Goal: Navigation & Orientation: Find specific page/section

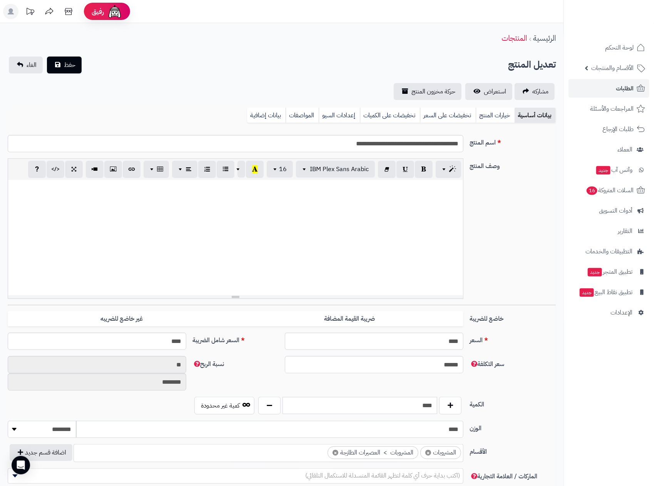
scroll to position [697, 0]
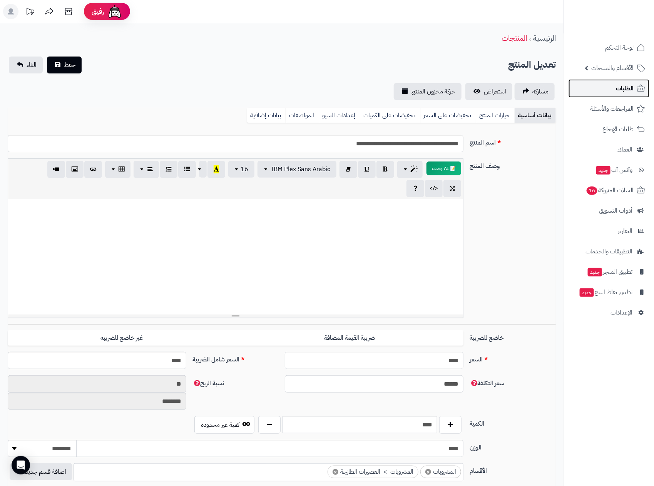
click at [629, 87] on span "الطلبات" at bounding box center [625, 88] width 18 height 11
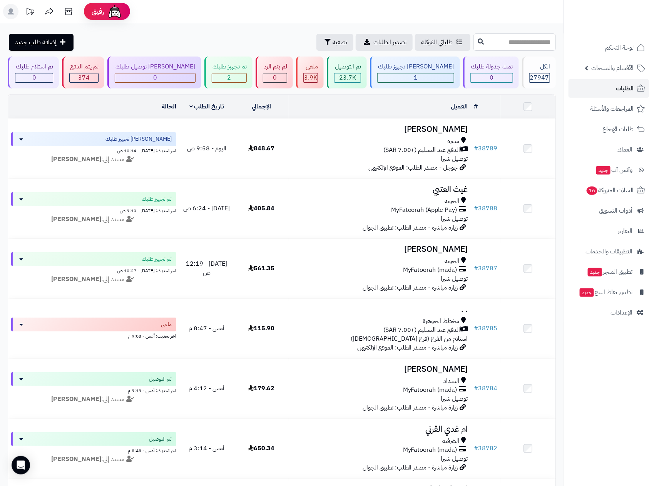
click at [11, 14] on rect at bounding box center [10, 11] width 15 height 15
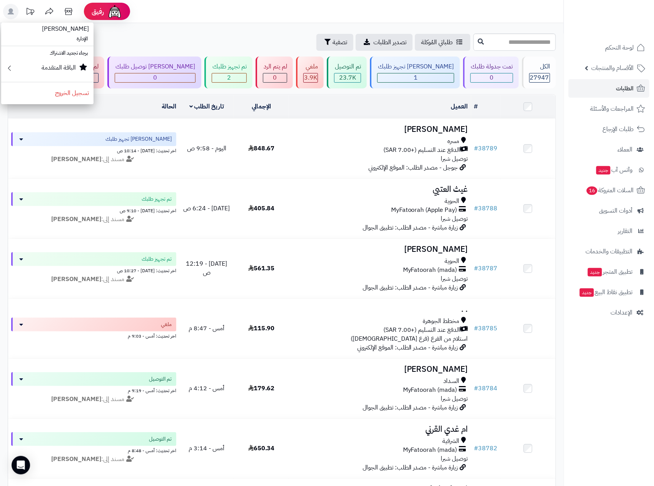
click at [11, 14] on rect at bounding box center [10, 11] width 15 height 15
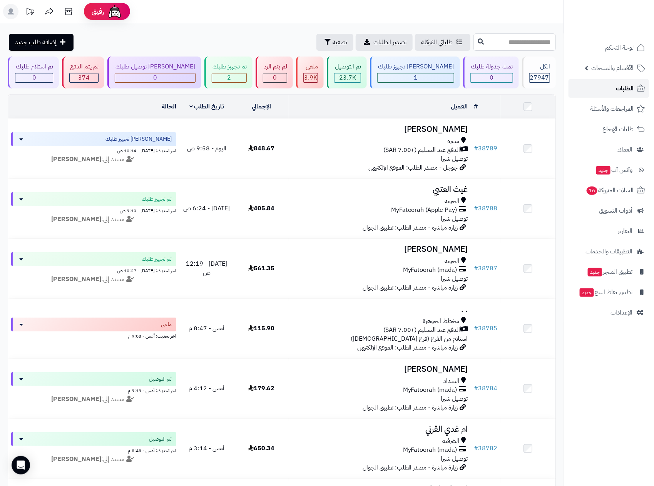
click at [628, 87] on span "الطلبات" at bounding box center [625, 88] width 18 height 11
click at [623, 84] on span "الطلبات" at bounding box center [625, 88] width 18 height 11
click at [624, 145] on span "العملاء" at bounding box center [624, 149] width 15 height 11
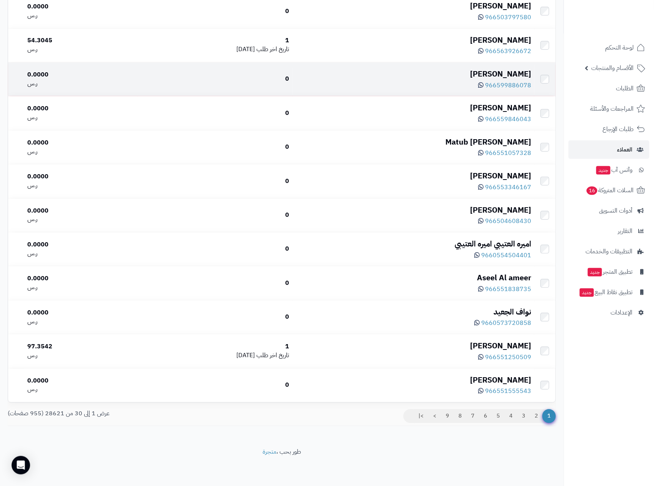
scroll to position [758, 0]
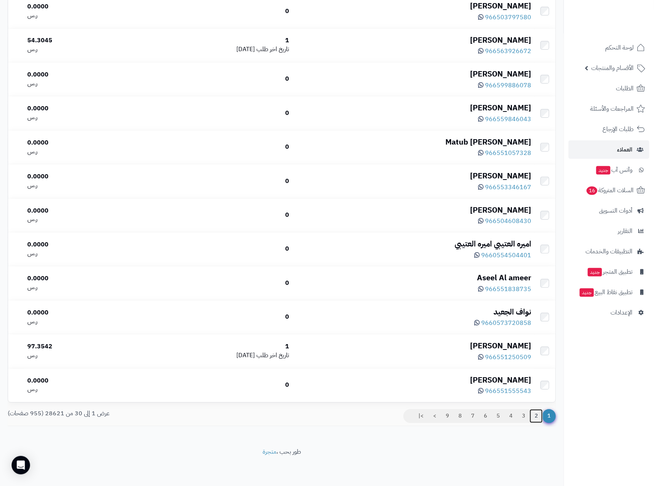
click at [535, 415] on link "2" at bounding box center [536, 416] width 13 height 14
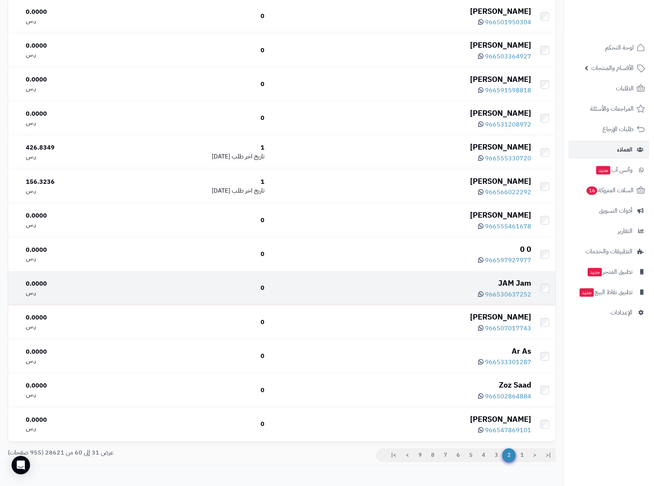
scroll to position [750, 0]
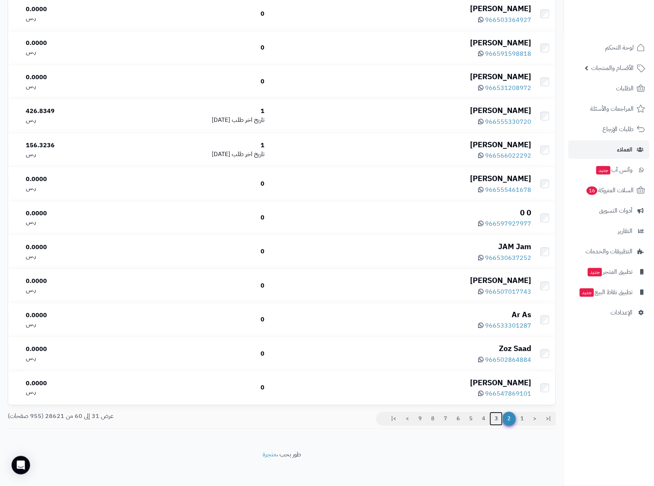
click at [496, 426] on link "3" at bounding box center [495, 419] width 13 height 14
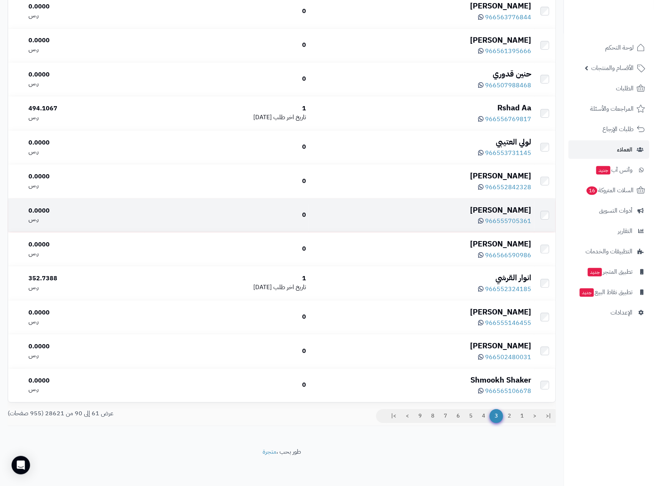
scroll to position [758, 0]
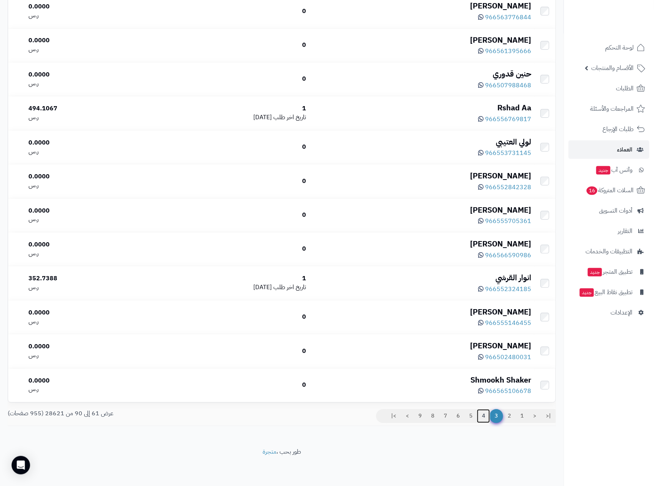
click at [481, 415] on link "4" at bounding box center [483, 416] width 13 height 14
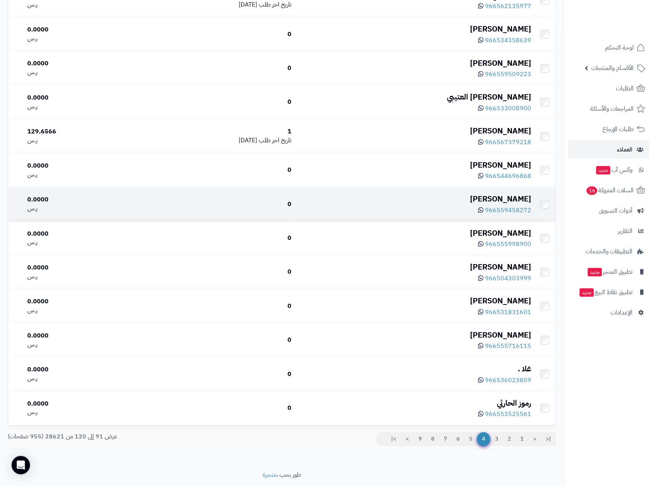
scroll to position [750, 0]
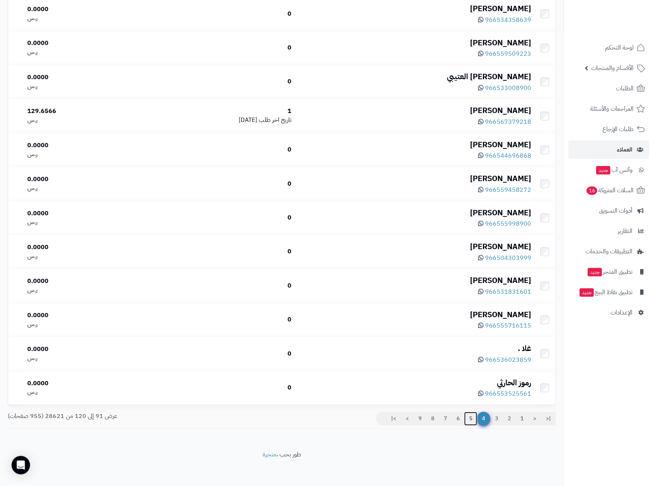
click at [471, 425] on link "5" at bounding box center [470, 419] width 13 height 14
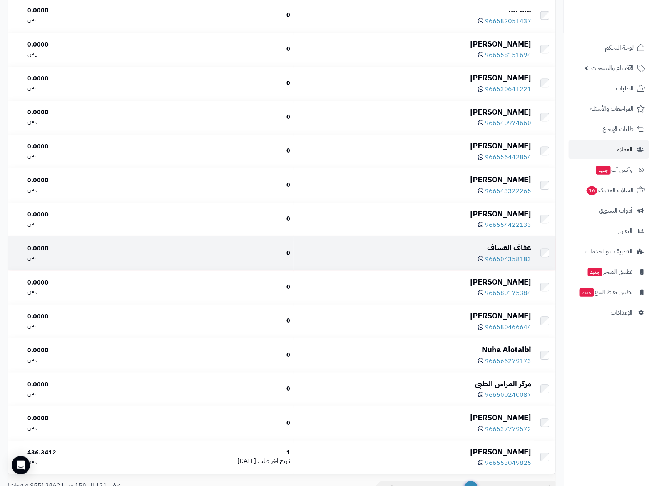
scroll to position [750, 0]
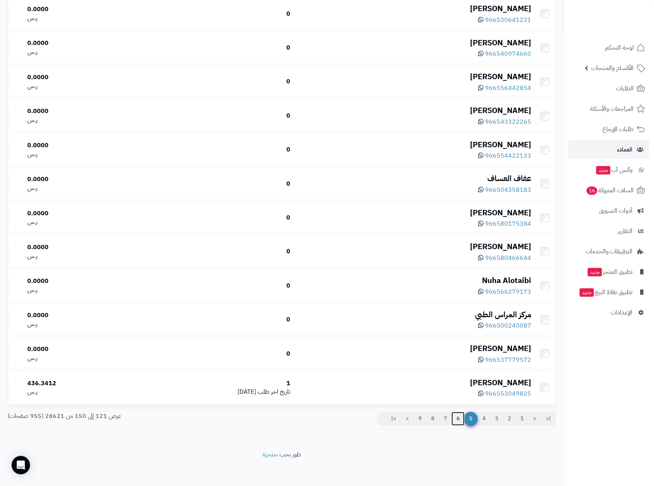
click at [457, 425] on link "6" at bounding box center [457, 419] width 13 height 14
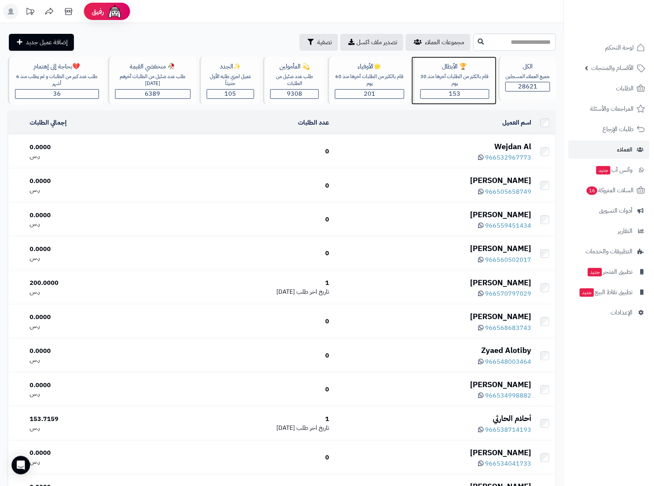
click at [454, 80] on div "قام بالكثير من الطلبات آخرها منذ 30 يوم" at bounding box center [454, 80] width 69 height 14
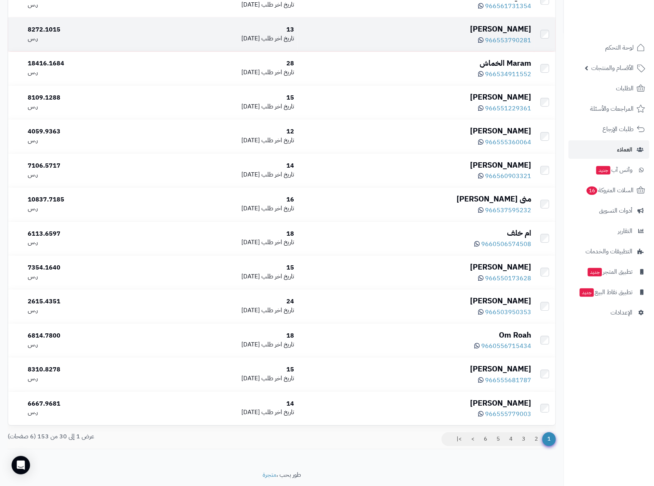
scroll to position [750, 0]
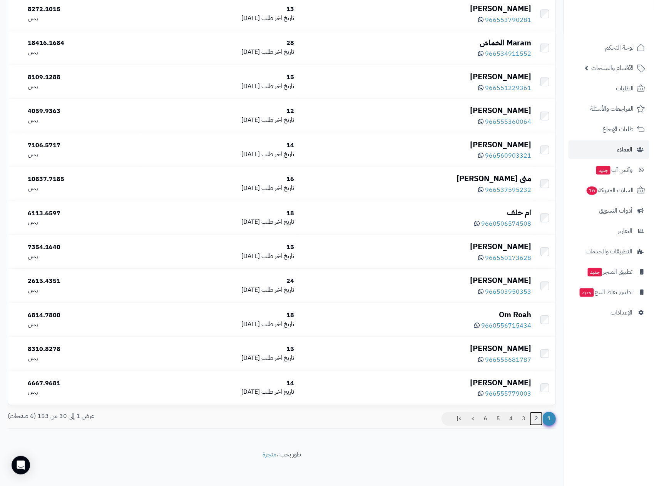
click at [535, 424] on link "2" at bounding box center [536, 419] width 13 height 14
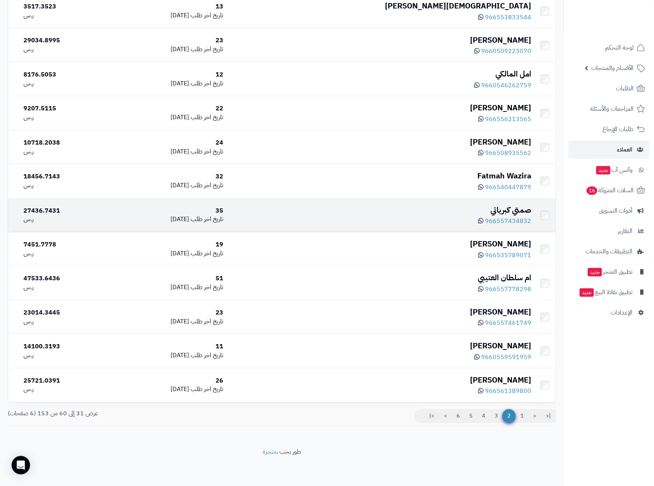
scroll to position [758, 0]
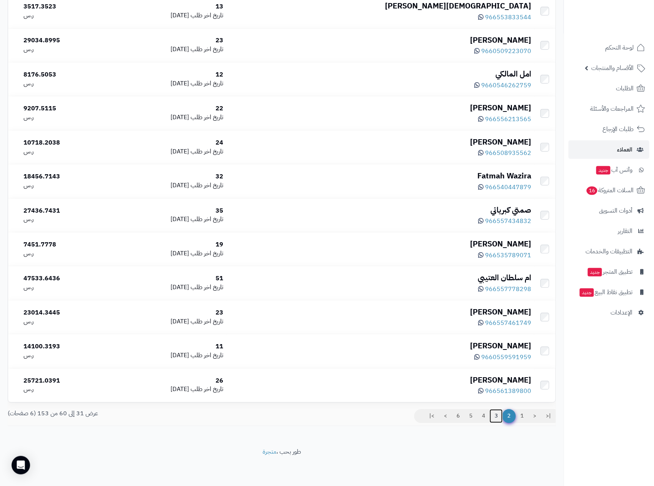
click at [495, 418] on link "3" at bounding box center [495, 416] width 13 height 14
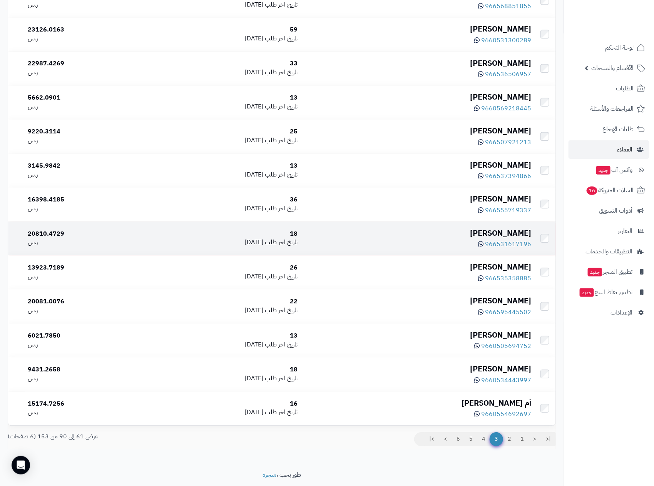
scroll to position [750, 0]
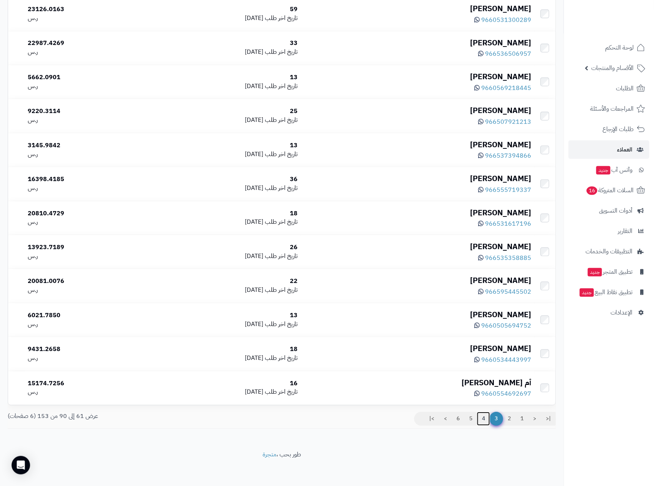
click at [484, 426] on link "4" at bounding box center [483, 419] width 13 height 14
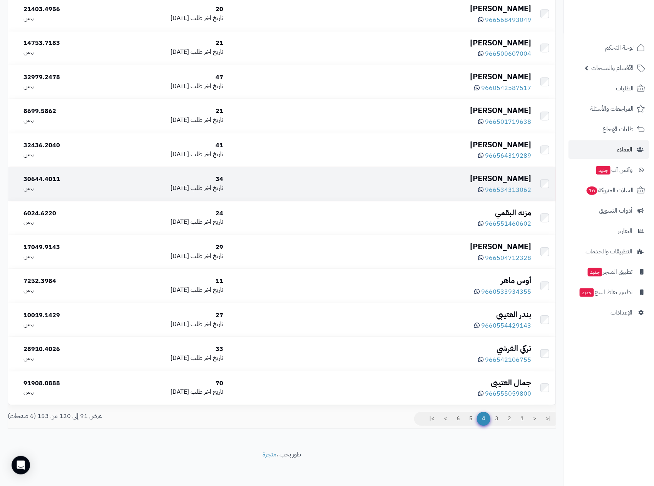
scroll to position [758, 0]
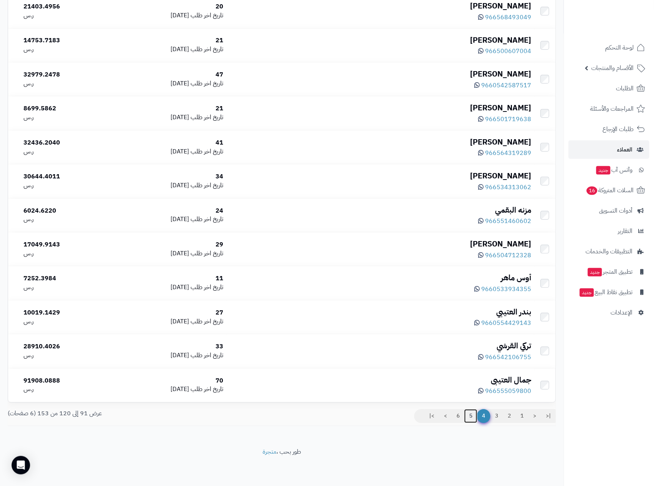
click at [470, 418] on link "5" at bounding box center [470, 416] width 13 height 14
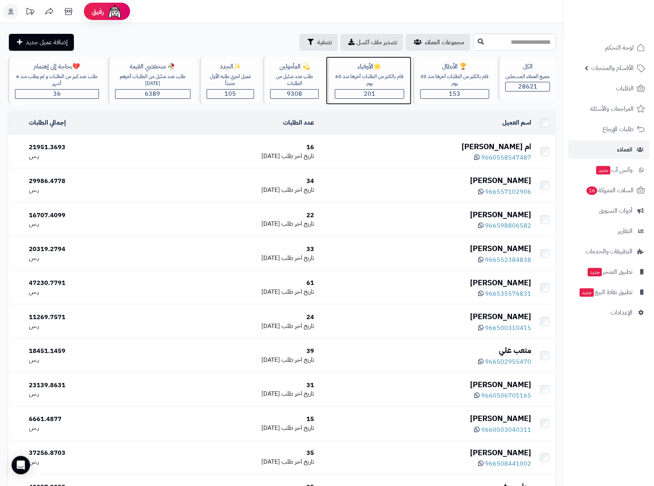
click at [374, 69] on div "🌟الأوفياء" at bounding box center [369, 66] width 69 height 9
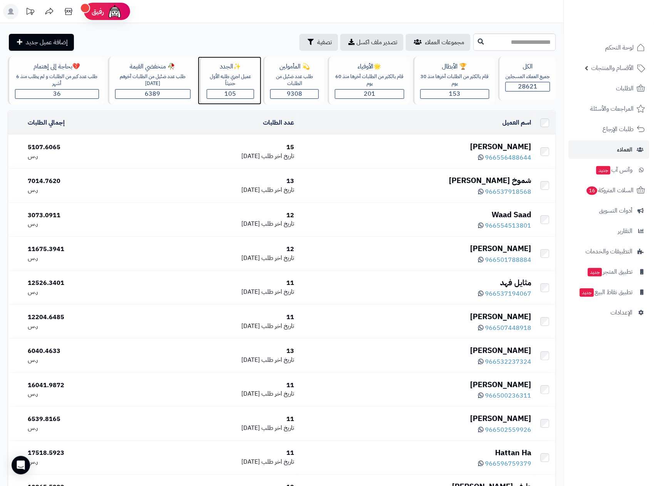
click at [233, 85] on div "عميل اجري طلبه الأول حديثاّ" at bounding box center [231, 80] width 48 height 14
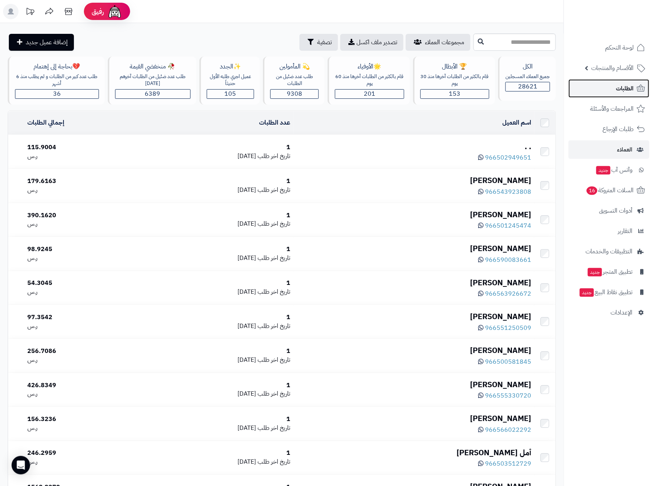
click at [634, 85] on link "الطلبات" at bounding box center [608, 88] width 81 height 18
